Goal: Book appointment/travel/reservation

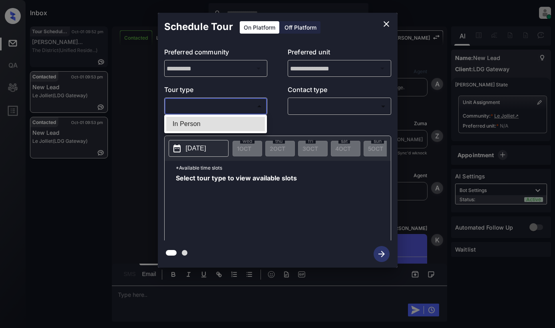
scroll to position [1831, 0]
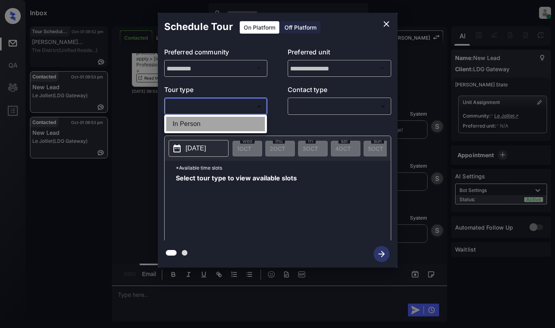
click at [245, 118] on li "In Person" at bounding box center [215, 124] width 99 height 14
type input "********"
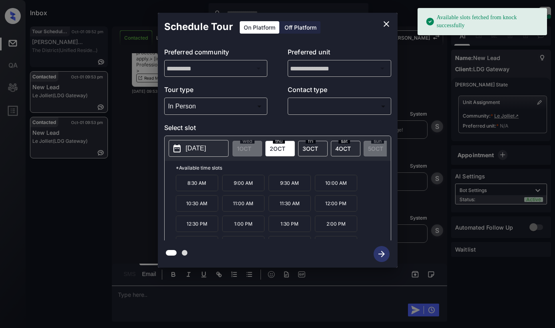
click at [193, 153] on p "2025-10-02" at bounding box center [196, 149] width 20 height 10
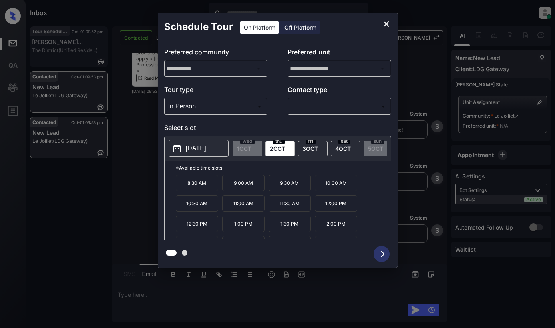
drag, startPoint x: 339, startPoint y: 29, endPoint x: 378, endPoint y: 23, distance: 39.6
click at [339, 29] on div "Schedule Tour On Platform Off Platform" at bounding box center [278, 27] width 240 height 28
click at [390, 21] on icon "close" at bounding box center [387, 24] width 10 height 10
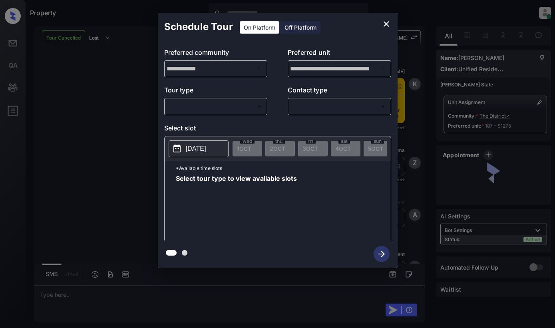
scroll to position [1484, 0]
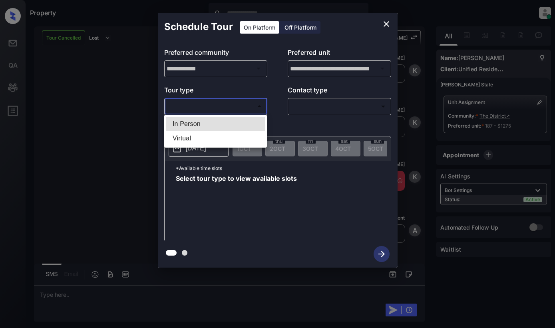
click at [226, 102] on body "Property Dominic Ceralde Online Set yourself offline Set yourself on break Prof…" at bounding box center [277, 164] width 555 height 328
click at [228, 127] on li "In Person" at bounding box center [215, 124] width 99 height 14
type input "********"
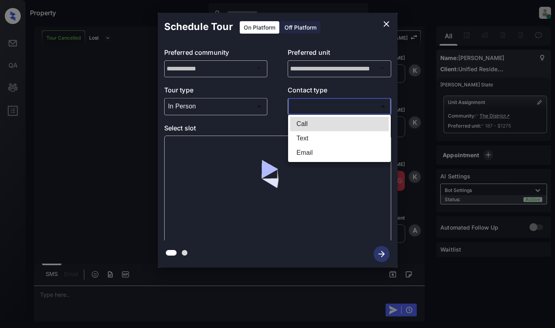
click at [341, 108] on body "Property [PERSON_NAME] Online Set yourself offline Set yourself on break Profil…" at bounding box center [277, 164] width 555 height 328
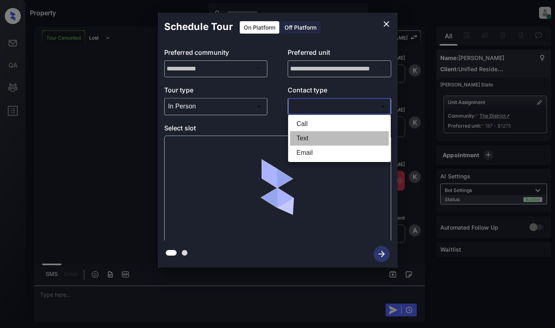
click at [337, 141] on li "Text" at bounding box center [339, 138] width 99 height 14
type input "****"
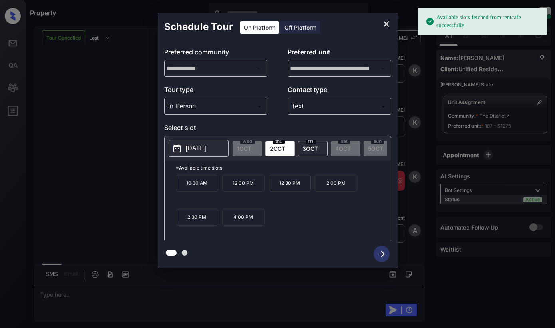
click at [133, 165] on div "**********" at bounding box center [277, 140] width 555 height 280
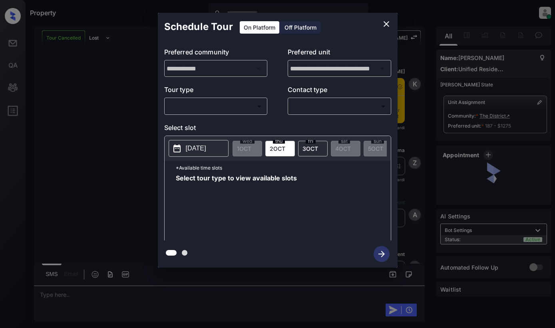
scroll to position [1484, 0]
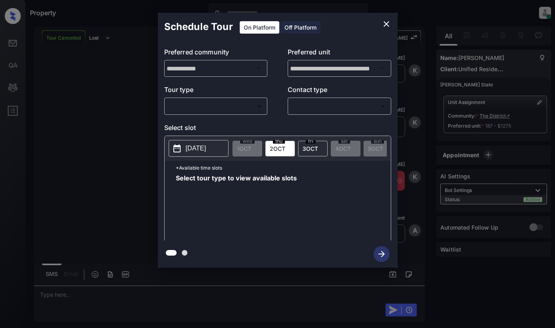
click at [239, 108] on body "Property [PERSON_NAME] Online Set yourself offline Set yourself on break Profil…" at bounding box center [277, 164] width 555 height 328
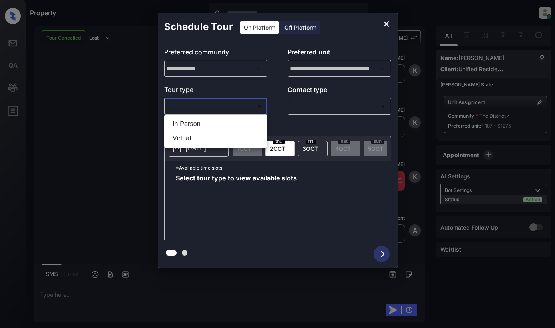
drag, startPoint x: 80, startPoint y: 123, endPoint x: 92, endPoint y: 124, distance: 12.5
click at [81, 124] on div at bounding box center [277, 164] width 555 height 328
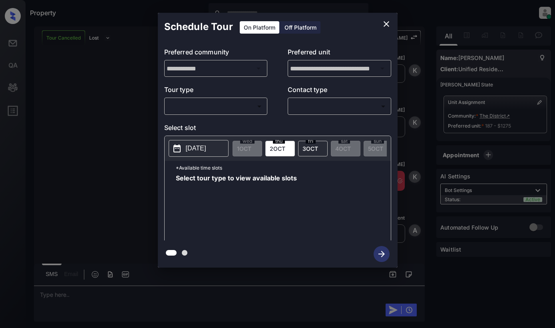
click at [136, 161] on div "**********" at bounding box center [277, 140] width 555 height 280
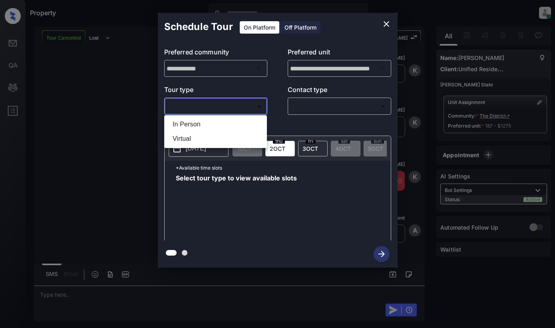
click at [212, 106] on body "Property [PERSON_NAME] Online Set yourself offline Set yourself on break Profil…" at bounding box center [277, 164] width 555 height 328
click at [214, 118] on li "In Person" at bounding box center [215, 124] width 99 height 14
type input "********"
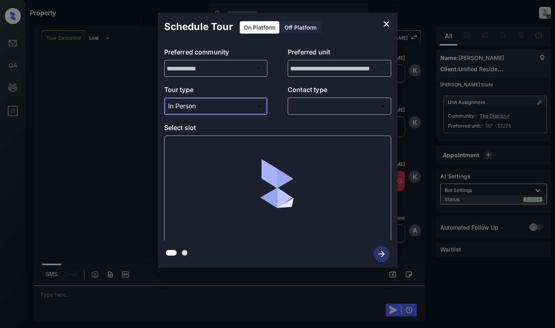
click at [313, 107] on body "Property Dominic Ceralde Online Set yourself offline Set yourself on break Prof…" at bounding box center [277, 164] width 555 height 328
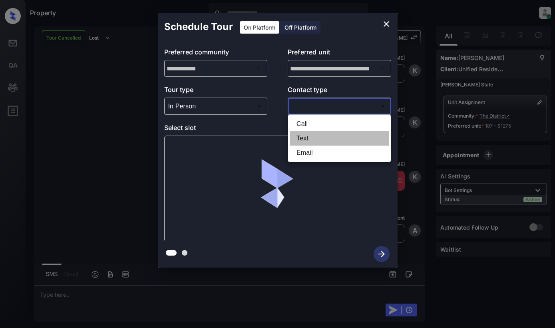
click at [310, 136] on li "Text" at bounding box center [339, 138] width 99 height 14
type input "****"
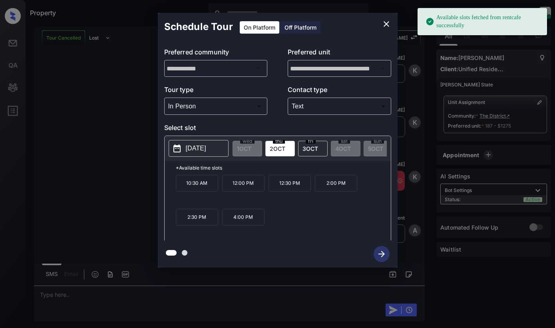
click at [206, 152] on p "[DATE]" at bounding box center [196, 149] width 20 height 10
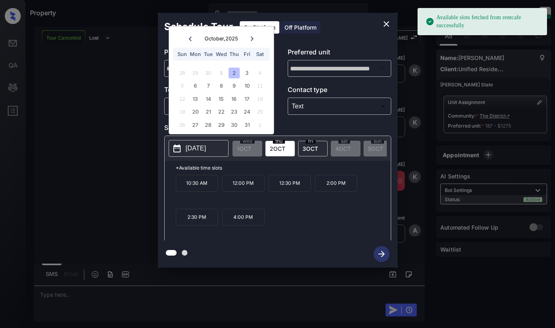
click at [206, 152] on p "[DATE]" at bounding box center [196, 149] width 20 height 10
click at [284, 144] on div "thu 2 OCT" at bounding box center [281, 149] width 30 height 16
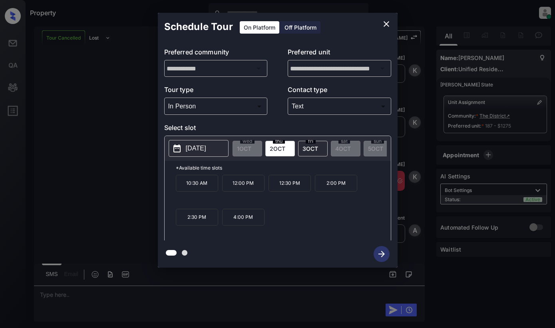
click at [388, 23] on icon "close" at bounding box center [387, 24] width 10 height 10
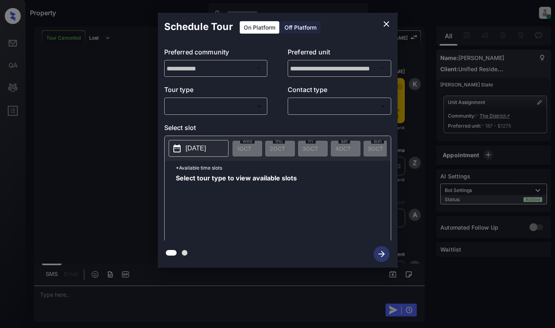
scroll to position [1484, 0]
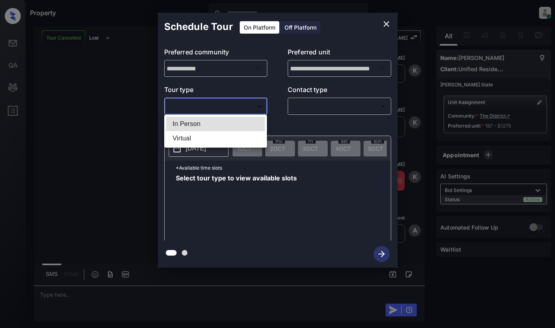
click at [241, 105] on body "Property [PERSON_NAME] Online Set yourself offline Set yourself on break Profil…" at bounding box center [277, 164] width 555 height 328
click at [240, 121] on li "In Person" at bounding box center [215, 124] width 99 height 14
type input "********"
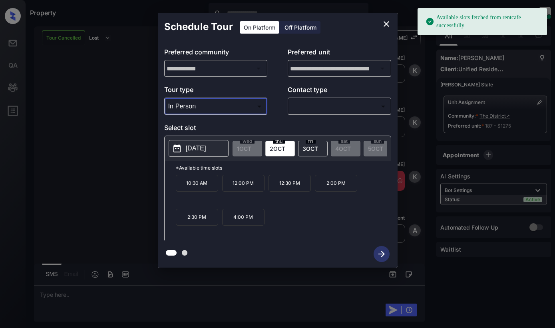
click at [387, 22] on icon "close" at bounding box center [387, 24] width 10 height 10
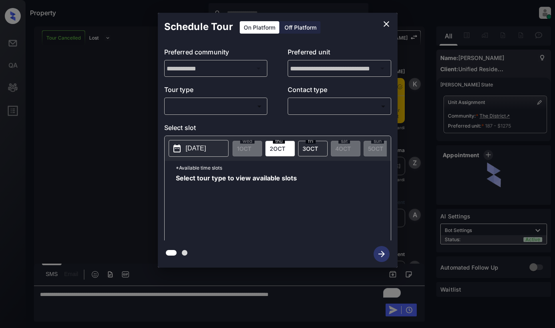
scroll to position [1484, 0]
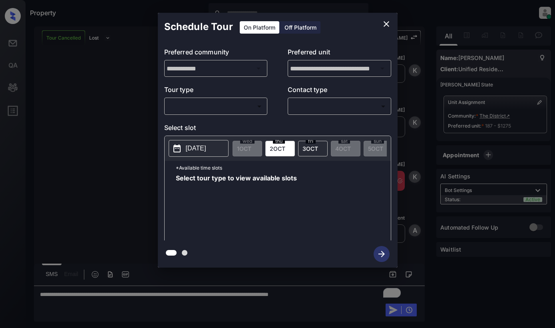
click at [215, 100] on body "Property Dominic Ceralde Online Set yourself offline Set yourself on break Prof…" at bounding box center [277, 164] width 555 height 328
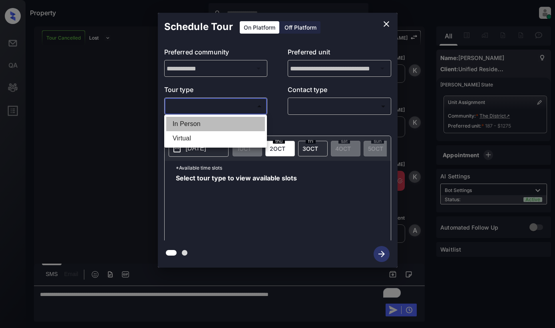
click at [213, 119] on li "In Person" at bounding box center [215, 124] width 99 height 14
type input "********"
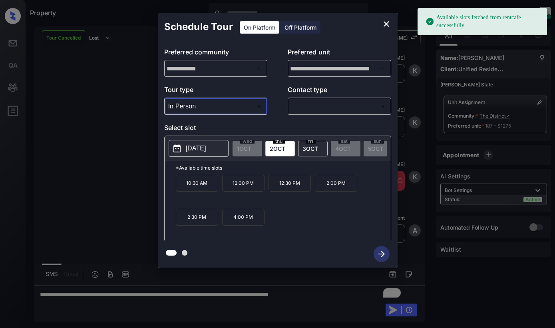
click at [387, 23] on icon "close" at bounding box center [387, 24] width 6 height 6
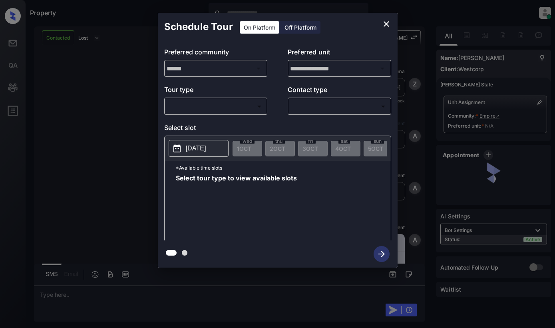
scroll to position [945, 0]
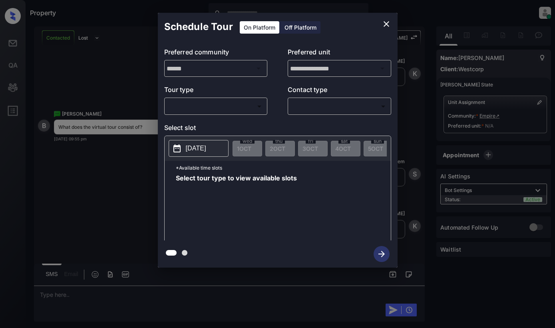
click at [221, 114] on div "​ ​" at bounding box center [216, 106] width 104 height 17
click at [243, 103] on body "Property [PERSON_NAME] Online Set yourself offline Set yourself on break Profil…" at bounding box center [277, 164] width 555 height 328
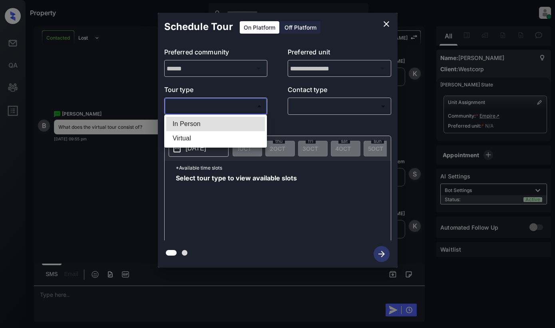
click at [382, 24] on div at bounding box center [277, 164] width 555 height 328
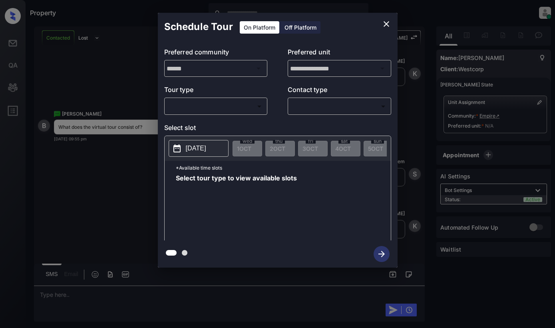
click at [386, 21] on icon "close" at bounding box center [387, 24] width 10 height 10
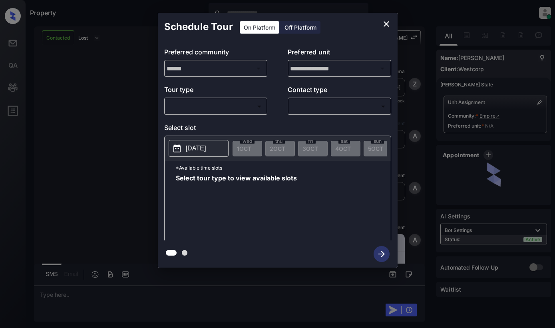
scroll to position [1108, 0]
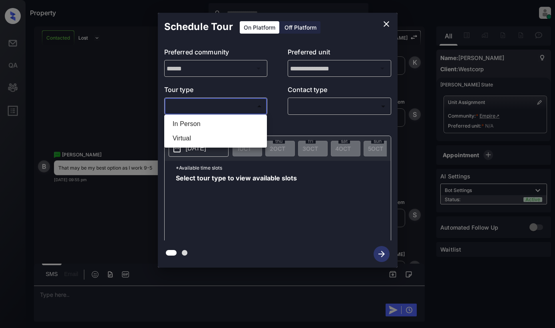
click at [240, 110] on body "Property [PERSON_NAME] Online Set yourself offline Set yourself on break Profil…" at bounding box center [277, 164] width 555 height 328
click at [238, 121] on li "In Person" at bounding box center [215, 124] width 99 height 14
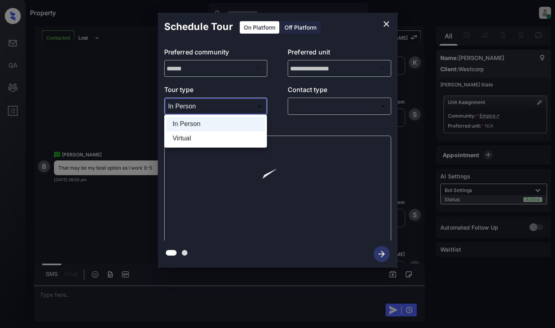
click at [239, 104] on body "Property [PERSON_NAME] Online Set yourself offline Set yourself on break Profil…" at bounding box center [277, 164] width 555 height 328
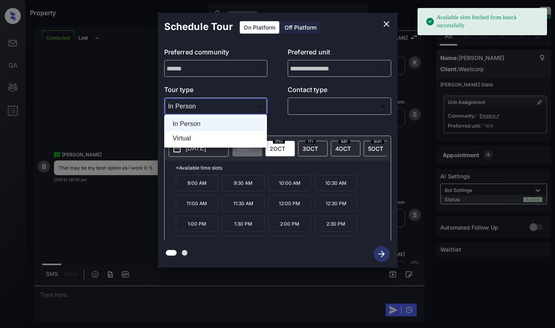
click at [228, 136] on li "Virtual" at bounding box center [215, 138] width 99 height 14
type input "*******"
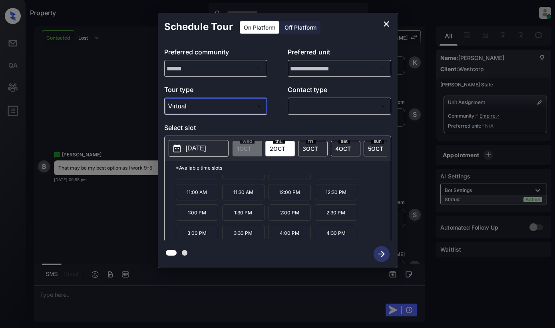
scroll to position [34, 0]
click at [309, 142] on span "fri" at bounding box center [311, 141] width 10 height 5
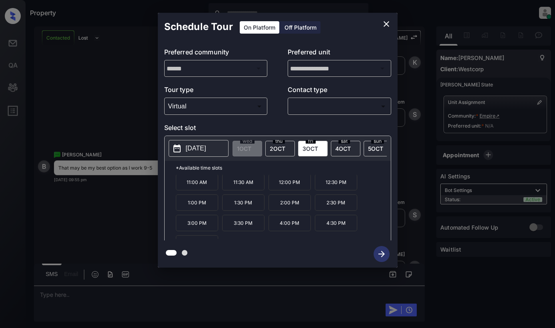
scroll to position [0, 0]
click at [385, 24] on icon "close" at bounding box center [387, 24] width 10 height 10
